Goal: Information Seeking & Learning: Understand process/instructions

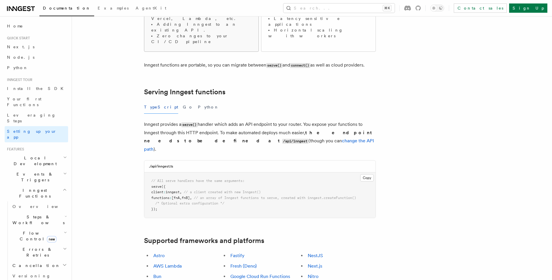
scroll to position [154, 0]
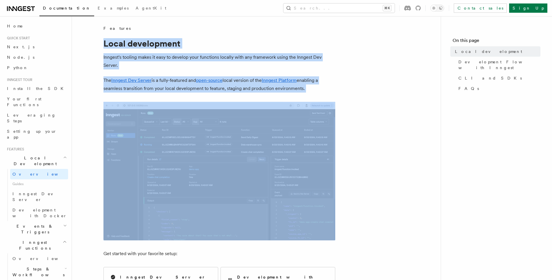
drag, startPoint x: 98, startPoint y: 43, endPoint x: 273, endPoint y: 168, distance: 215.2
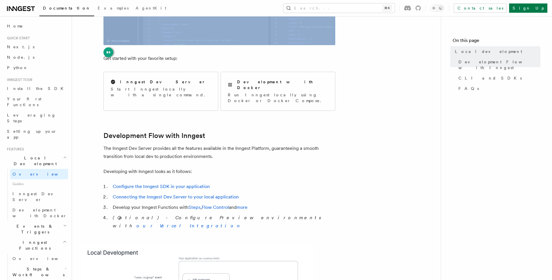
scroll to position [201, 0]
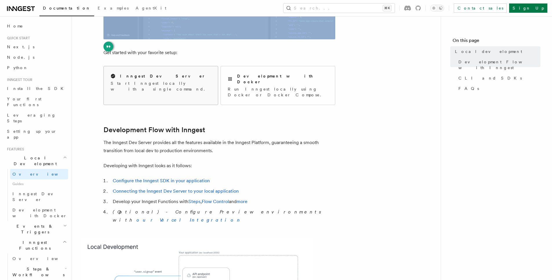
click at [177, 84] on p "Start Inngest locally with a single command." at bounding box center [161, 87] width 100 height 12
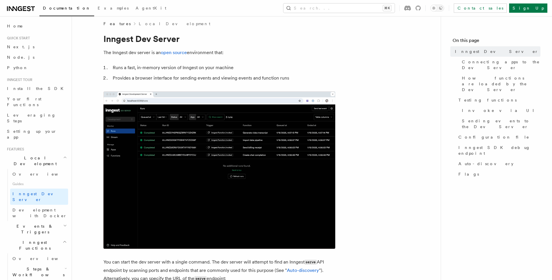
scroll to position [4, 0]
